Goal: Information Seeking & Learning: Learn about a topic

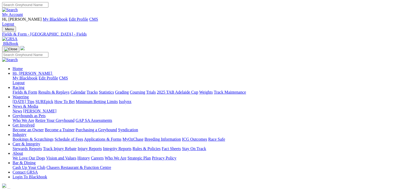
click at [20, 90] on link "Fields & Form" at bounding box center [25, 92] width 25 height 4
click at [23, 90] on link "Fields & Form" at bounding box center [25, 92] width 25 height 4
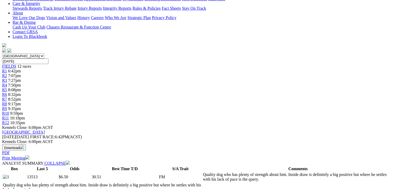
scroll to position [52, 0]
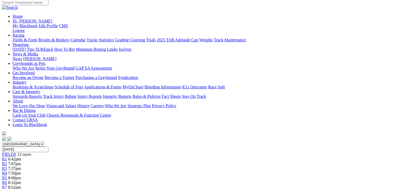
click at [7, 186] on span "R7" at bounding box center [4, 188] width 5 height 4
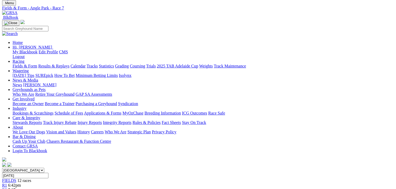
scroll to position [52, 0]
